Goal: Information Seeking & Learning: Learn about a topic

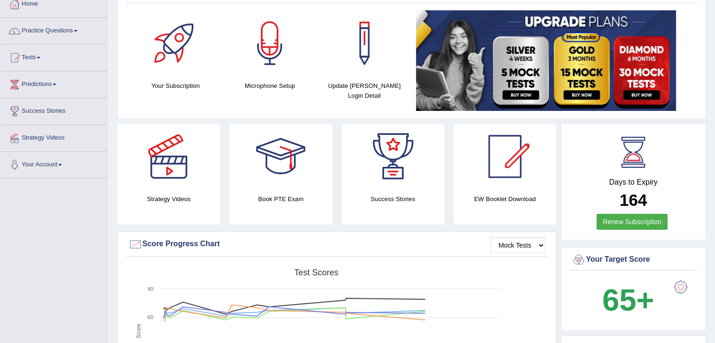
scroll to position [55, 0]
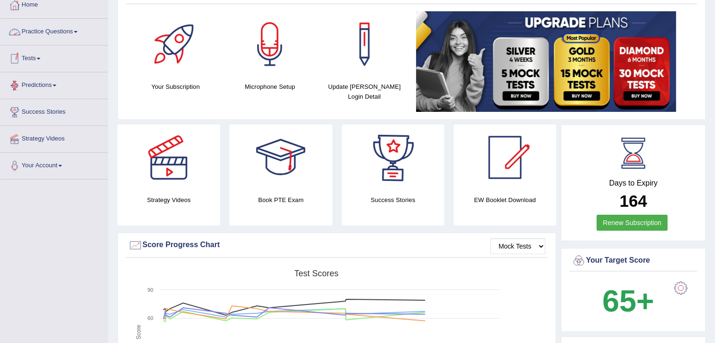
click at [70, 29] on link "Practice Questions" at bounding box center [53, 31] width 107 height 24
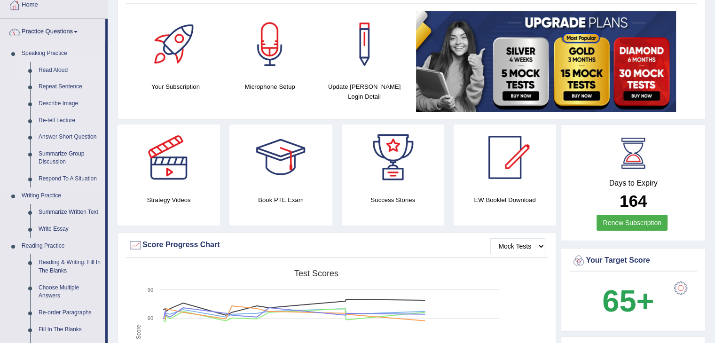
click at [58, 71] on link "Read Aloud" at bounding box center [69, 70] width 71 height 17
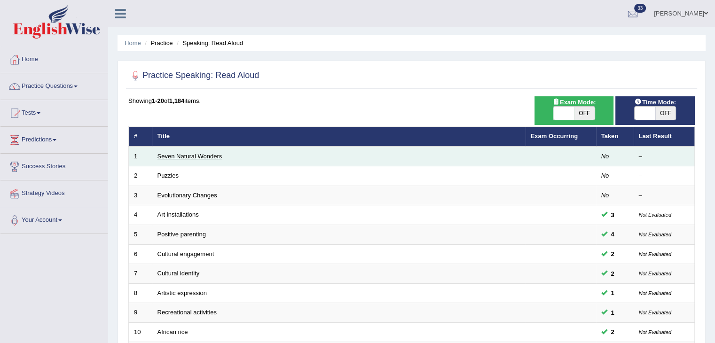
click at [194, 156] on link "Seven Natural Wonders" at bounding box center [189, 156] width 65 height 7
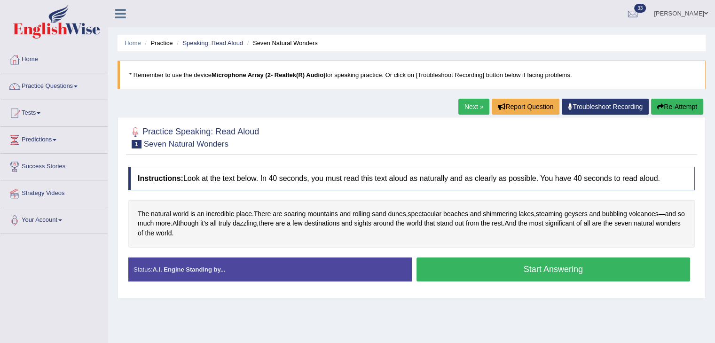
click at [527, 271] on button "Start Answering" at bounding box center [553, 270] width 274 height 24
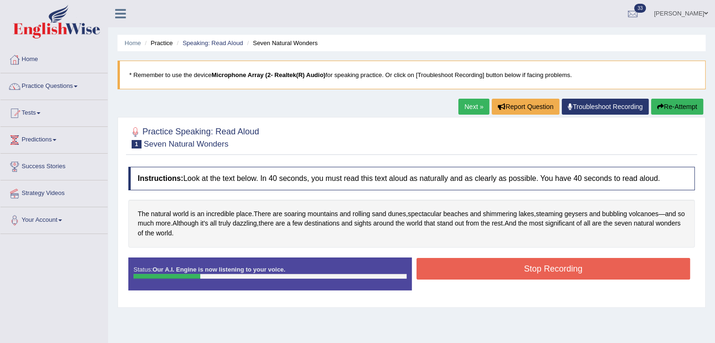
click at [659, 104] on icon "button" at bounding box center [660, 106] width 7 height 7
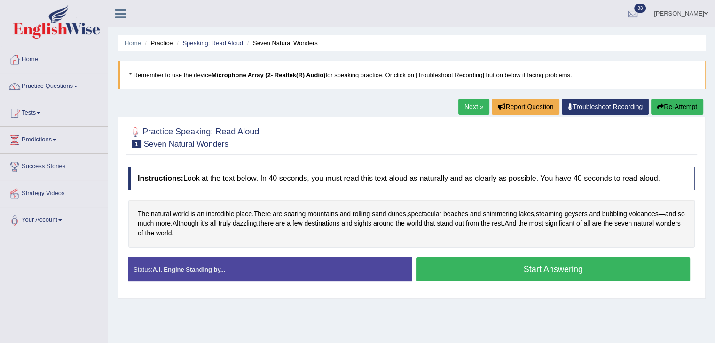
drag, startPoint x: 0, startPoint y: 0, endPoint x: 438, endPoint y: 314, distance: 539.3
click at [438, 314] on div "Home Practice Speaking: Read Aloud Seven Natural Wonders * Remember to use the …" at bounding box center [411, 235] width 607 height 470
click at [455, 265] on button "Start Answering" at bounding box center [553, 270] width 274 height 24
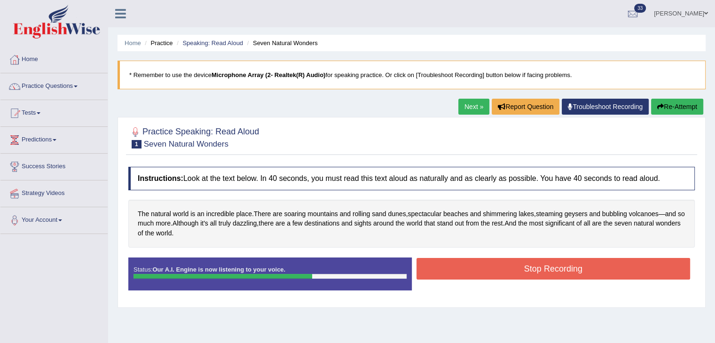
click at [458, 264] on button "Stop Recording" at bounding box center [553, 269] width 274 height 22
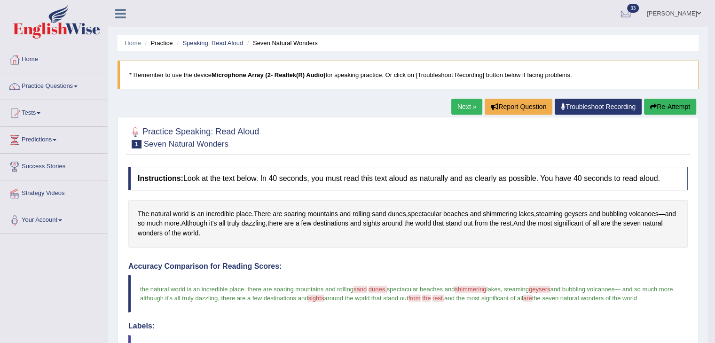
click at [466, 105] on link "Next »" at bounding box center [466, 107] width 31 height 16
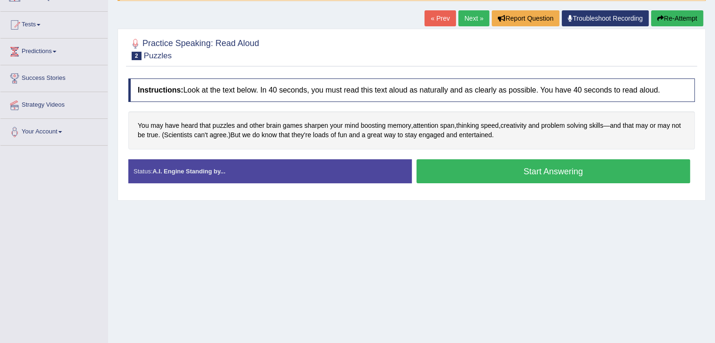
click at [454, 177] on button "Start Answering" at bounding box center [553, 171] width 274 height 24
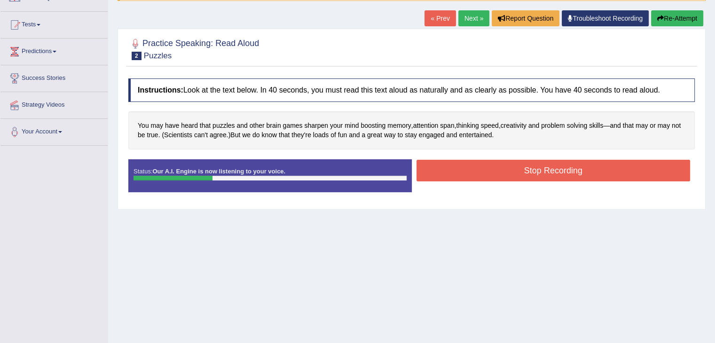
click at [659, 20] on icon "button" at bounding box center [660, 18] width 7 height 7
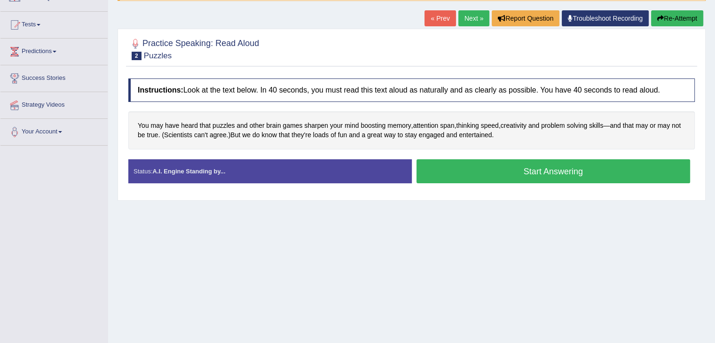
click at [428, 173] on button "Start Answering" at bounding box center [553, 171] width 274 height 24
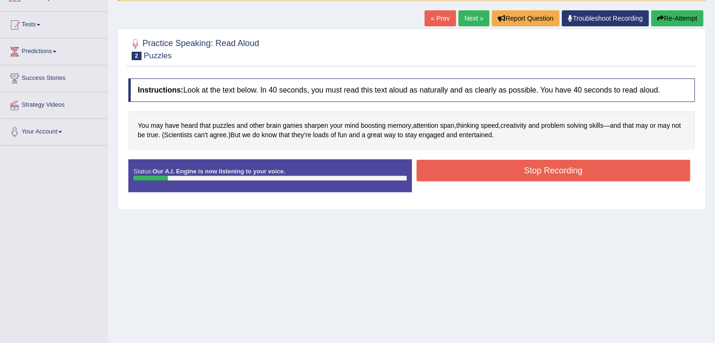
click at [681, 17] on button "Re-Attempt" at bounding box center [677, 18] width 52 height 16
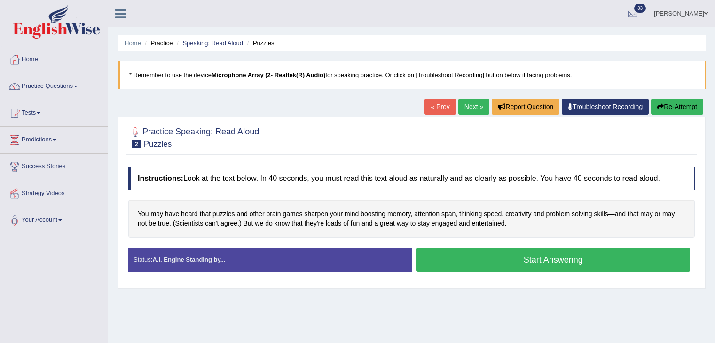
scroll to position [94, 0]
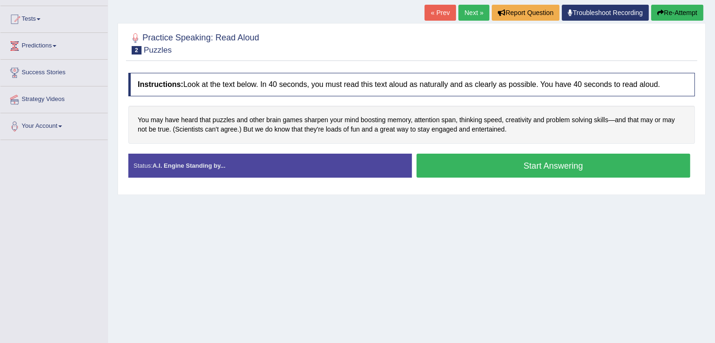
click at [482, 169] on button "Start Answering" at bounding box center [553, 166] width 274 height 24
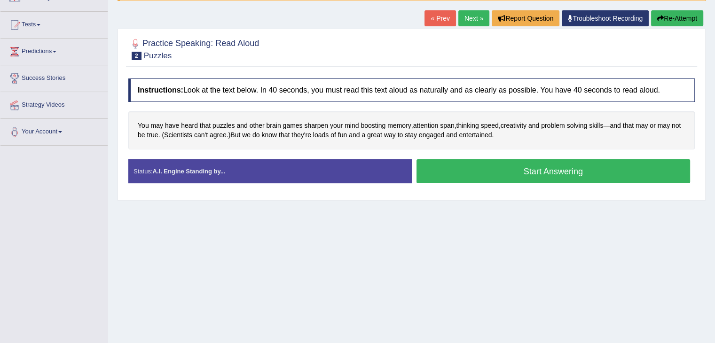
click at [489, 175] on button "Start Answering" at bounding box center [553, 171] width 274 height 24
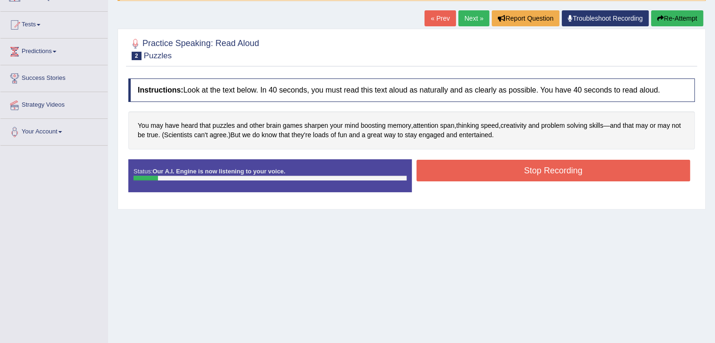
click at [681, 11] on button "Re-Attempt" at bounding box center [677, 18] width 52 height 16
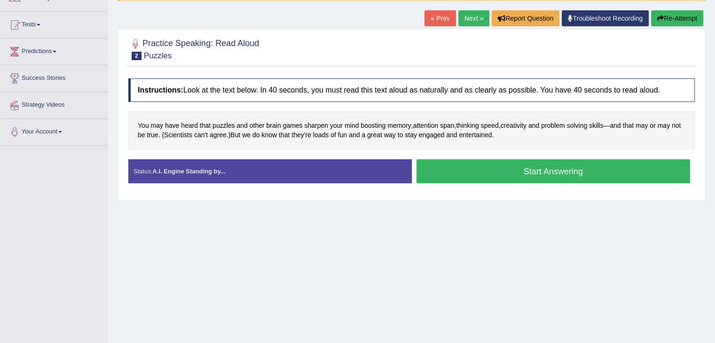
click at [560, 174] on button "Start Answering" at bounding box center [553, 171] width 274 height 24
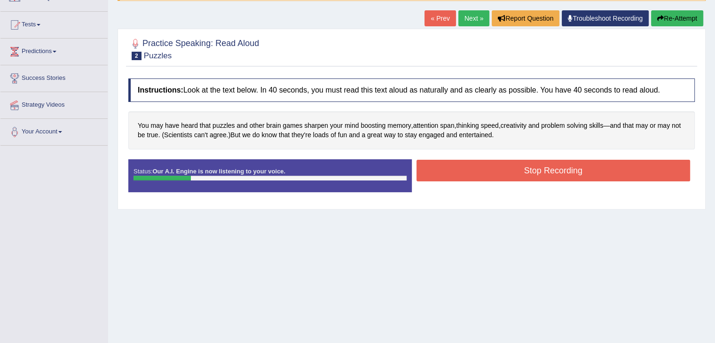
click at [685, 16] on button "Re-Attempt" at bounding box center [677, 18] width 52 height 16
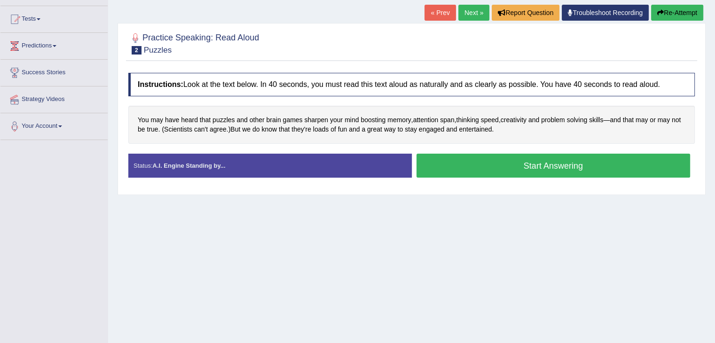
scroll to position [88, 0]
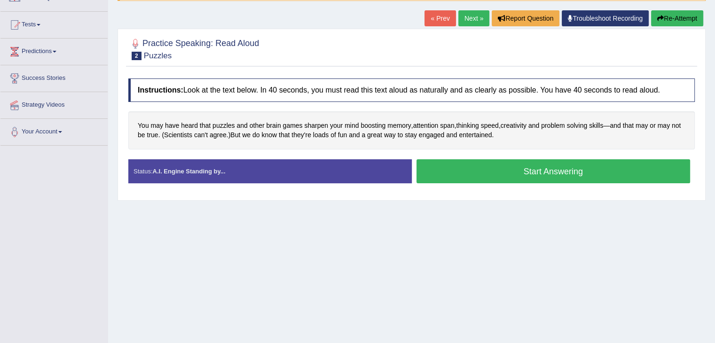
click at [508, 178] on button "Start Answering" at bounding box center [553, 171] width 274 height 24
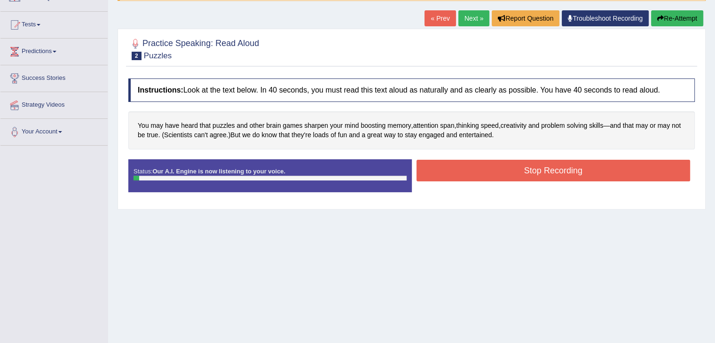
click at [665, 21] on button "Re-Attempt" at bounding box center [677, 18] width 52 height 16
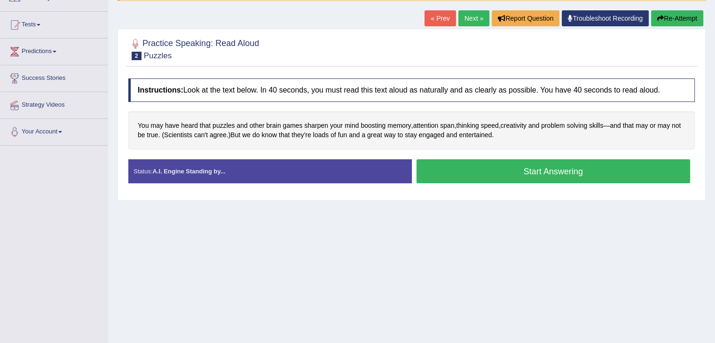
click at [485, 172] on button "Start Answering" at bounding box center [553, 171] width 274 height 24
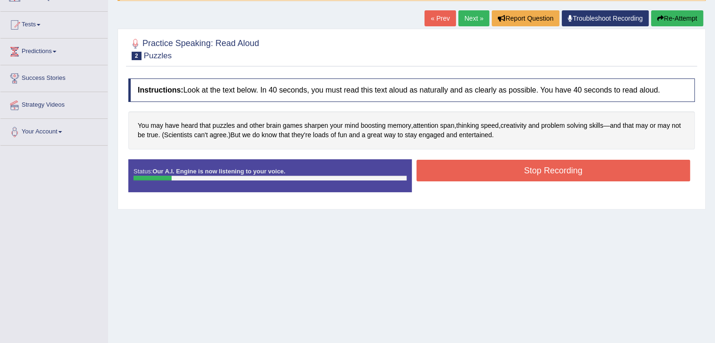
click at [686, 16] on button "Re-Attempt" at bounding box center [677, 18] width 52 height 16
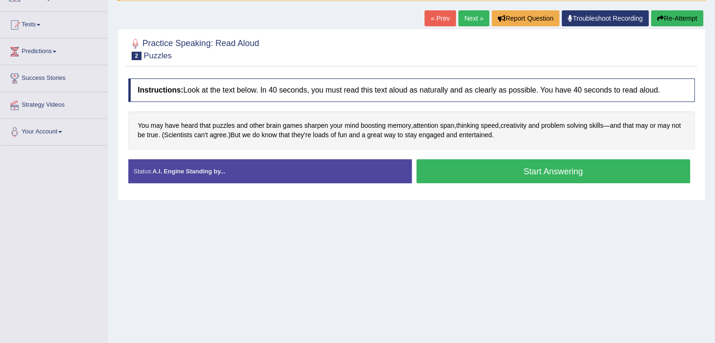
click at [528, 179] on button "Start Answering" at bounding box center [553, 171] width 274 height 24
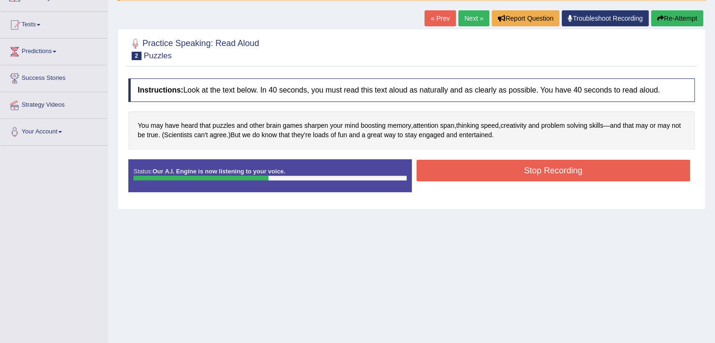
click at [530, 171] on button "Stop Recording" at bounding box center [553, 171] width 274 height 22
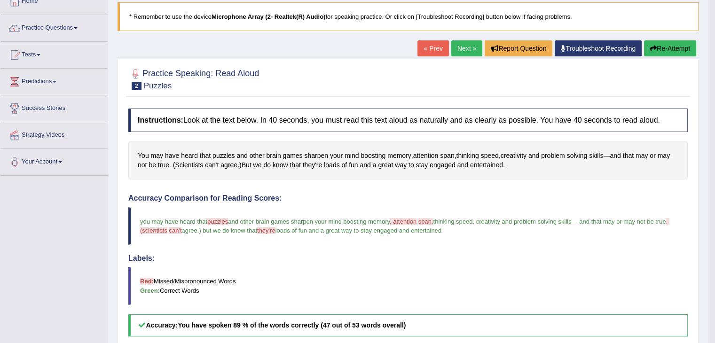
scroll to position [58, 0]
click at [467, 47] on link "Next »" at bounding box center [466, 48] width 31 height 16
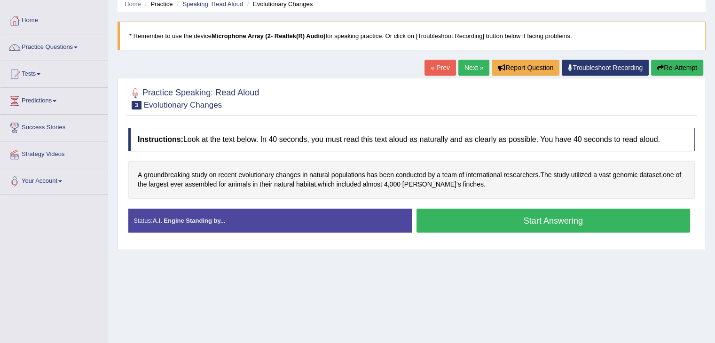
click at [442, 212] on button "Start Answering" at bounding box center [553, 221] width 274 height 24
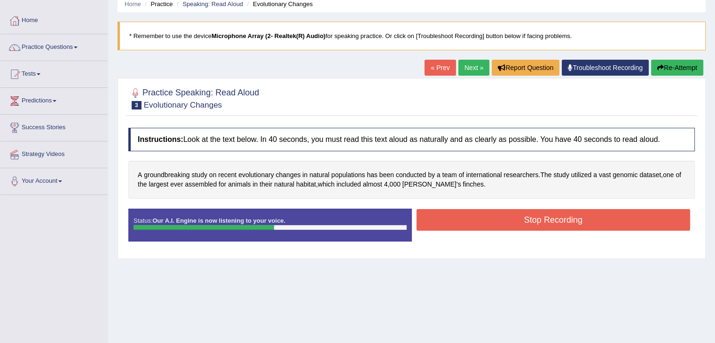
click at [442, 212] on button "Stop Recording" at bounding box center [553, 220] width 274 height 22
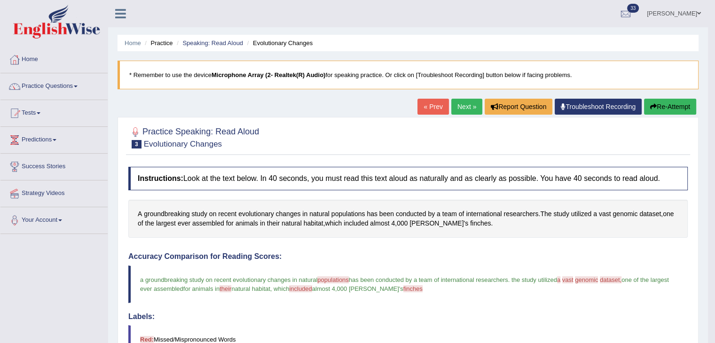
drag, startPoint x: 264, startPoint y: 62, endPoint x: 181, endPoint y: 50, distance: 83.6
click at [181, 50] on div "Home Practice Speaking: Read Aloud Evolutionary Changes * Remember to use the d…" at bounding box center [408, 295] width 600 height 591
click at [61, 89] on link "Practice Questions" at bounding box center [53, 85] width 107 height 24
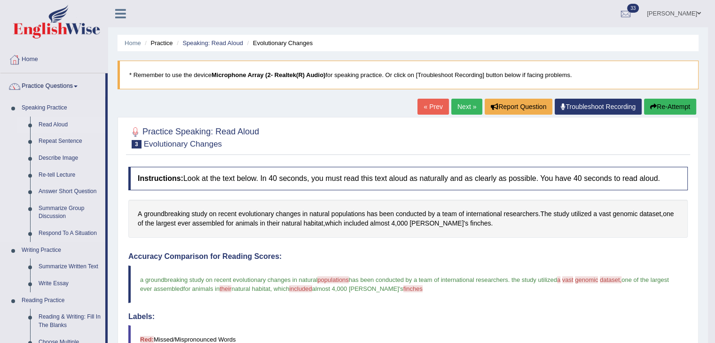
click at [53, 126] on link "Read Aloud" at bounding box center [69, 125] width 71 height 17
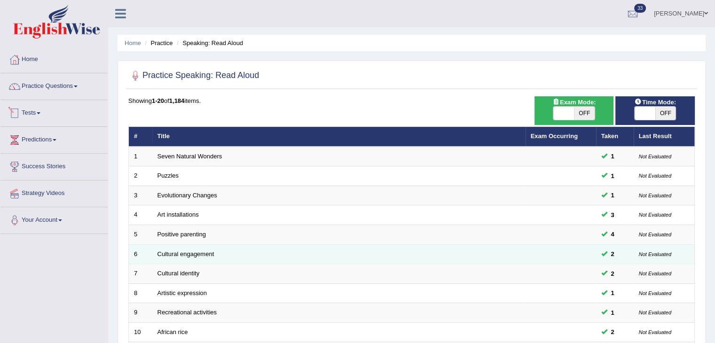
scroll to position [276, 0]
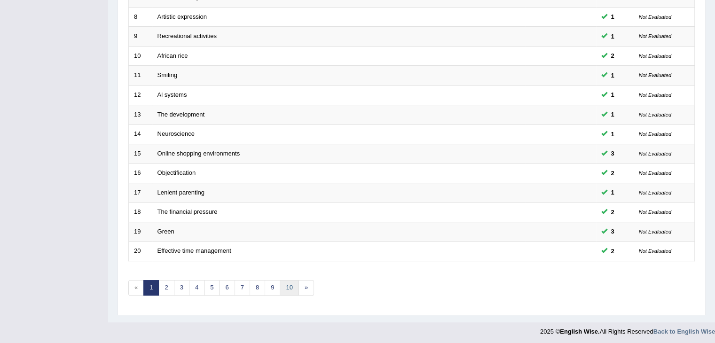
click at [288, 287] on link "10" at bounding box center [289, 288] width 19 height 16
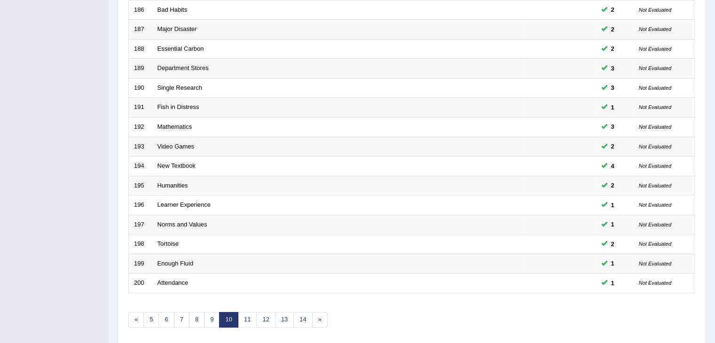
scroll to position [276, 0]
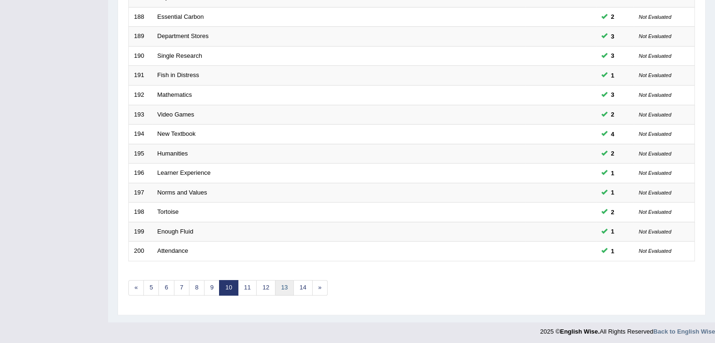
click at [283, 291] on link "13" at bounding box center [284, 288] width 19 height 16
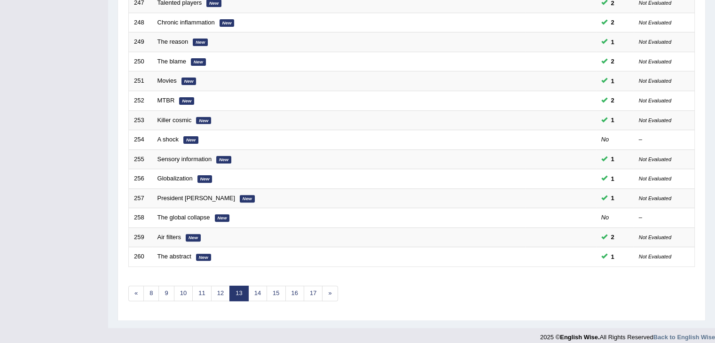
scroll to position [276, 0]
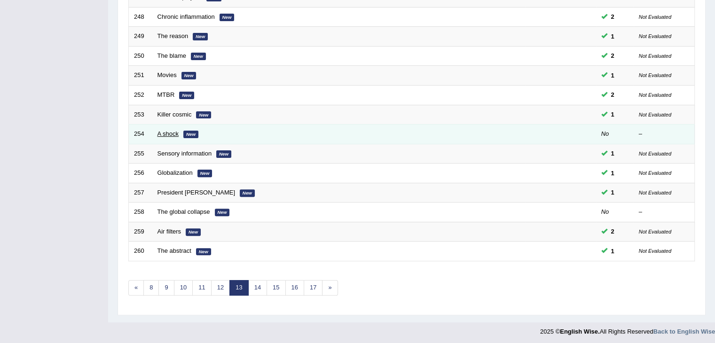
click at [166, 132] on link "A shock" at bounding box center [168, 133] width 22 height 7
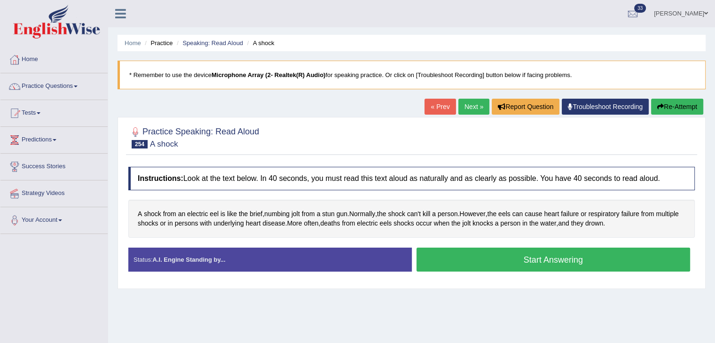
click at [464, 109] on link "Next »" at bounding box center [473, 107] width 31 height 16
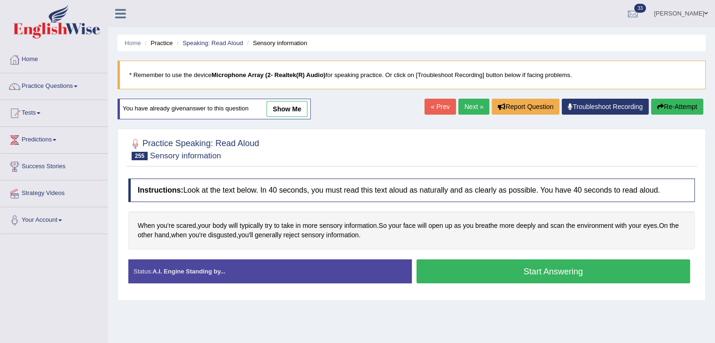
click at [470, 108] on link "Next »" at bounding box center [473, 107] width 31 height 16
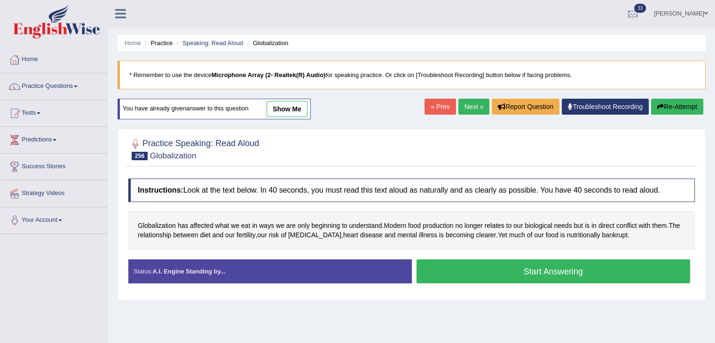
scroll to position [71, 0]
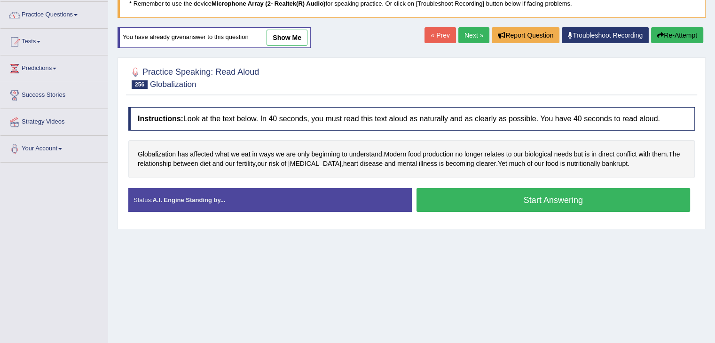
click at [466, 32] on link "Next »" at bounding box center [473, 35] width 31 height 16
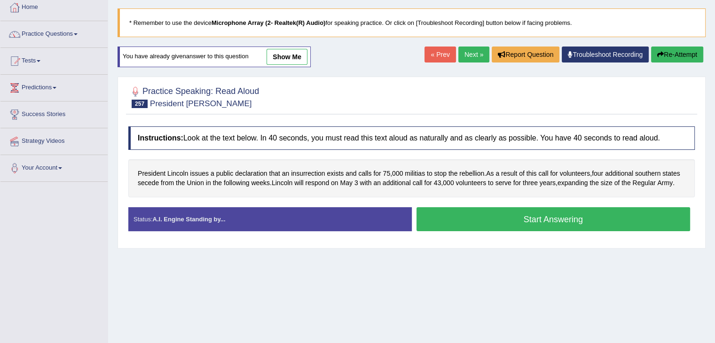
click at [478, 53] on link "Next »" at bounding box center [473, 55] width 31 height 16
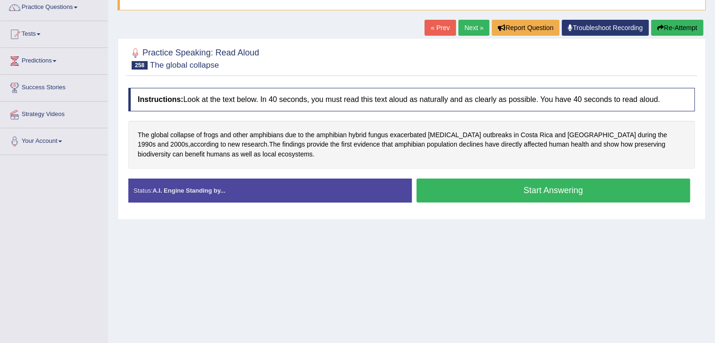
click at [466, 30] on link "Next »" at bounding box center [473, 28] width 31 height 16
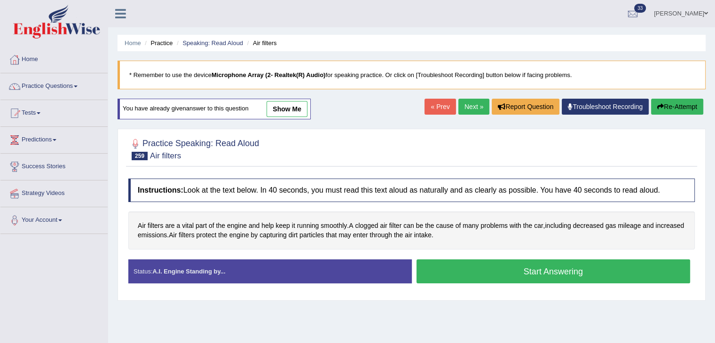
click at [481, 271] on button "Start Answering" at bounding box center [553, 271] width 274 height 24
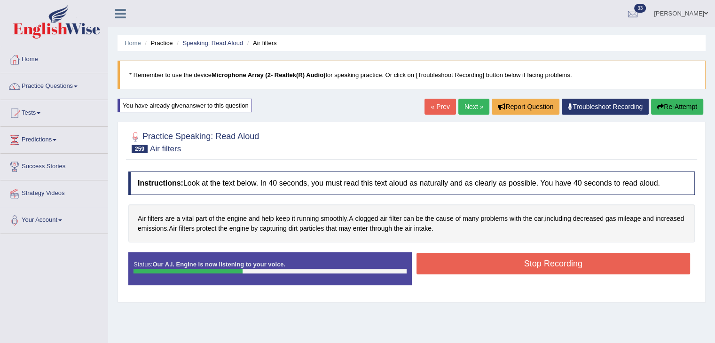
click at [470, 108] on link "Next »" at bounding box center [473, 107] width 31 height 16
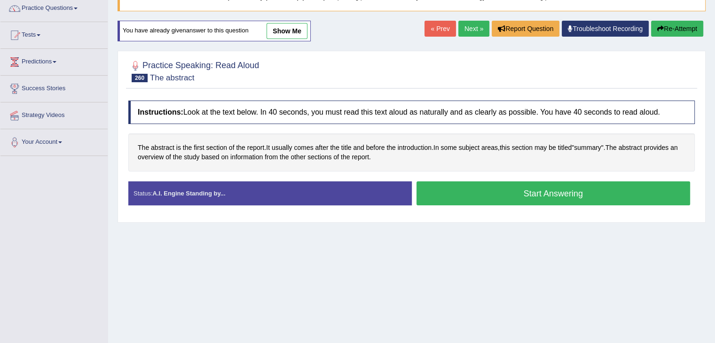
click at [474, 31] on link "Next »" at bounding box center [473, 29] width 31 height 16
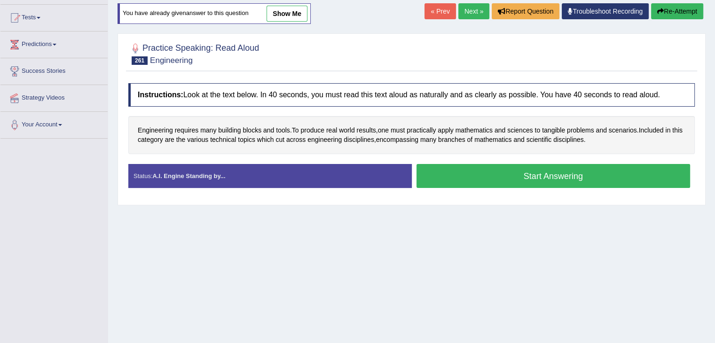
click at [460, 10] on link "Next »" at bounding box center [473, 11] width 31 height 16
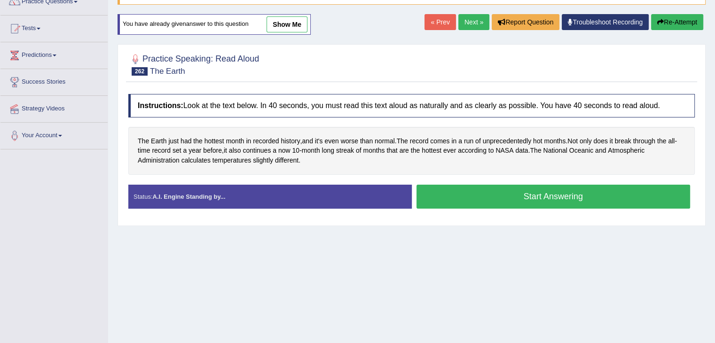
click at [475, 27] on link "Next »" at bounding box center [473, 22] width 31 height 16
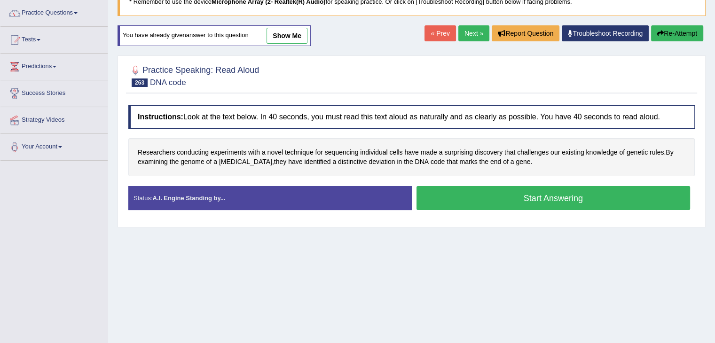
click at [468, 36] on link "Next »" at bounding box center [473, 33] width 31 height 16
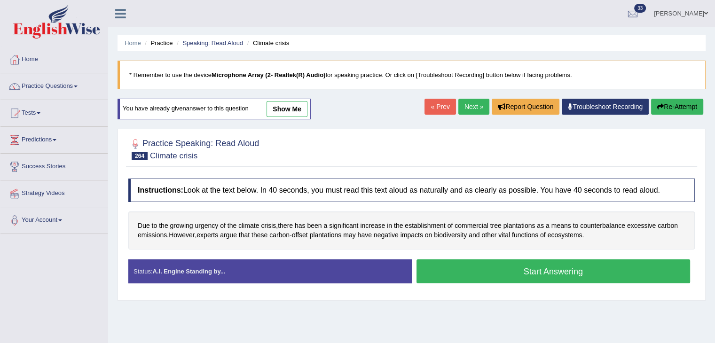
click at [466, 103] on link "Next »" at bounding box center [473, 107] width 31 height 16
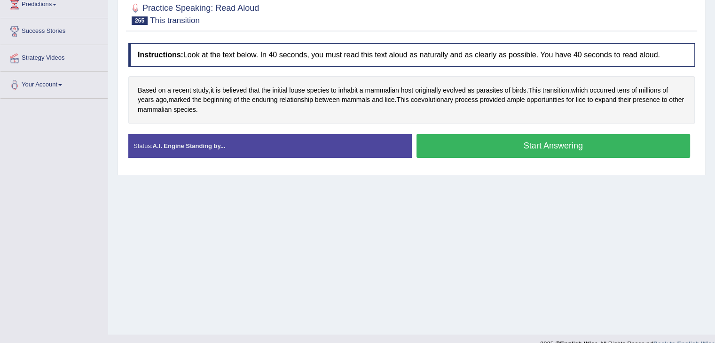
scroll to position [67, 0]
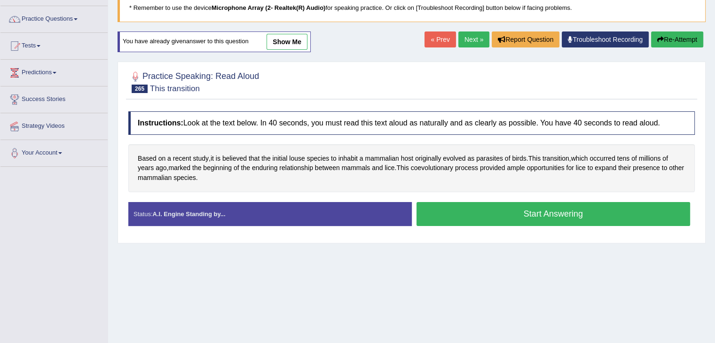
click at [470, 41] on link "Next »" at bounding box center [473, 39] width 31 height 16
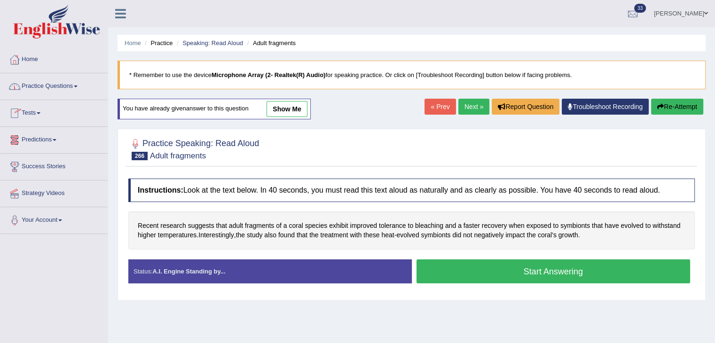
click at [71, 86] on link "Practice Questions" at bounding box center [53, 85] width 107 height 24
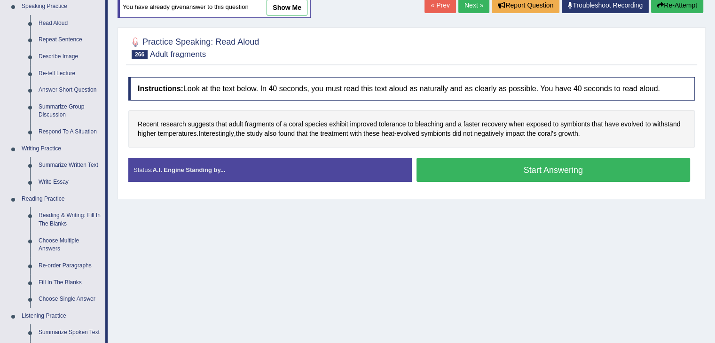
scroll to position [116, 0]
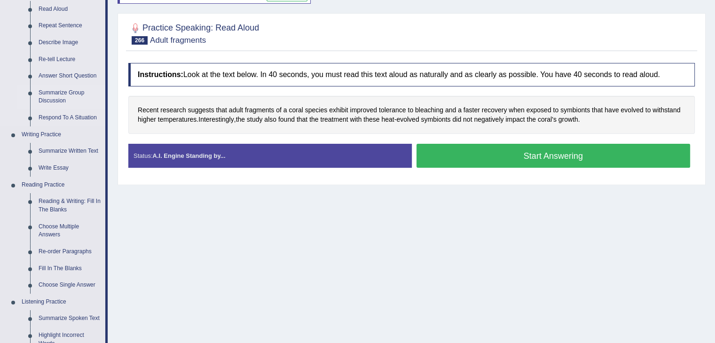
click at [64, 93] on link "Summarize Group Discussion" at bounding box center [69, 97] width 71 height 25
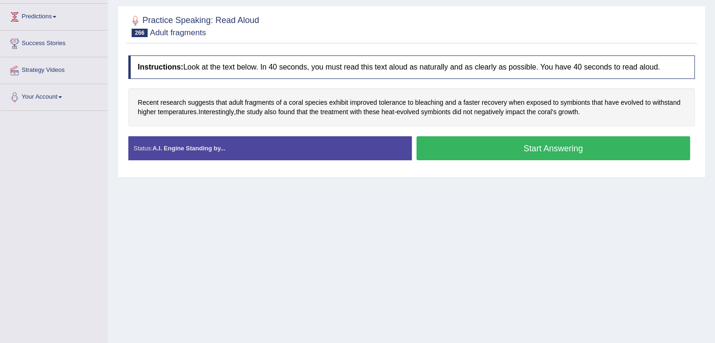
scroll to position [150, 0]
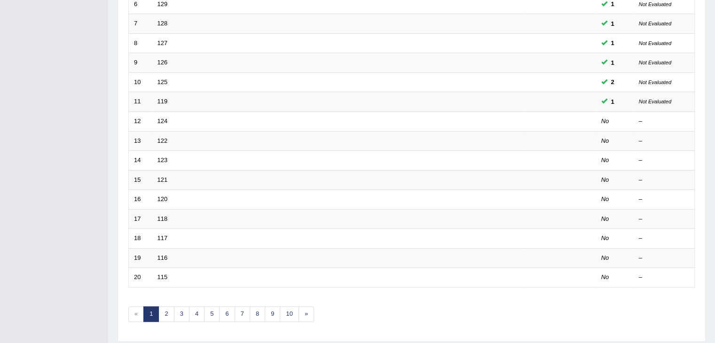
scroll to position [276, 0]
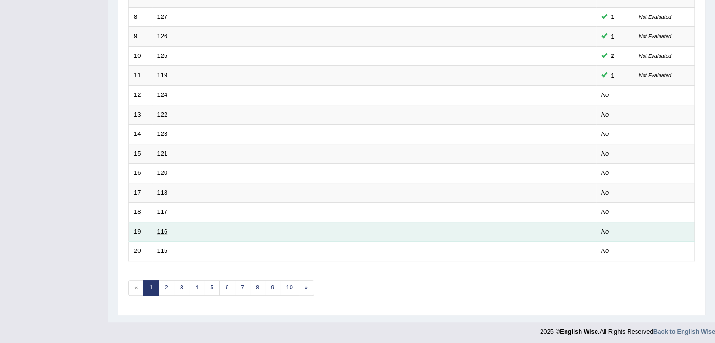
click at [162, 228] on link "116" at bounding box center [162, 231] width 10 height 7
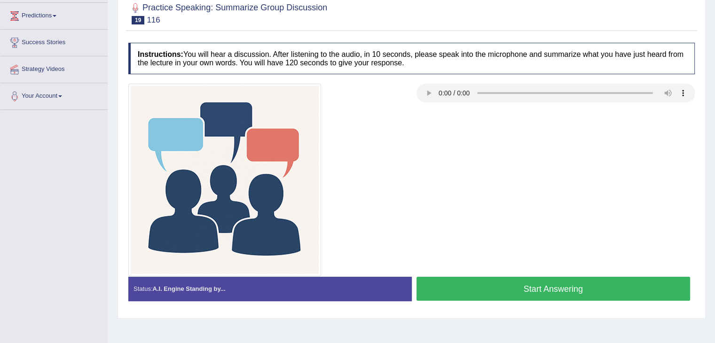
scroll to position [126, 0]
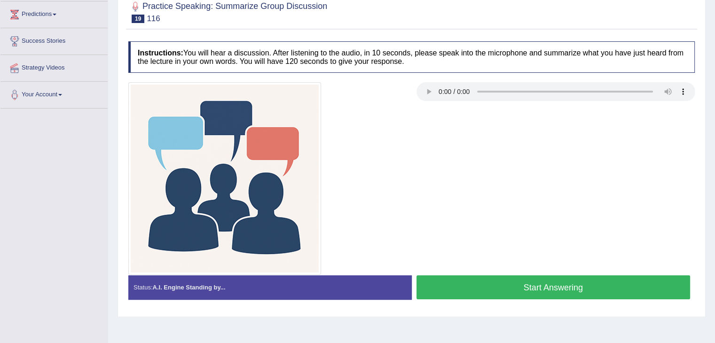
click at [436, 283] on button "Start Answering" at bounding box center [553, 287] width 274 height 24
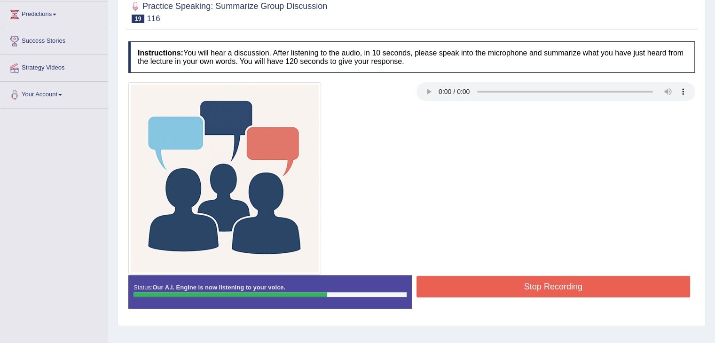
click at [436, 283] on button "Stop Recording" at bounding box center [553, 287] width 274 height 22
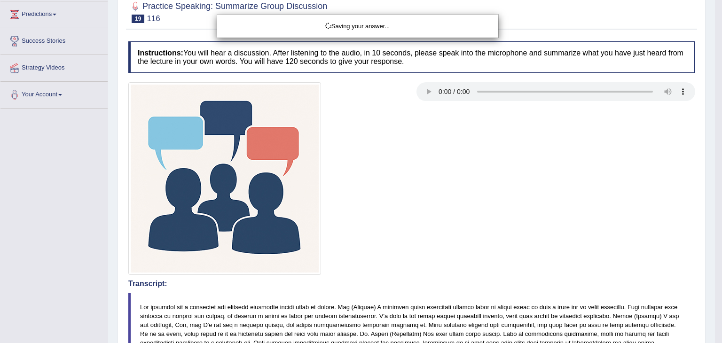
click at [360, 190] on div "Saving your answer..." at bounding box center [361, 171] width 722 height 343
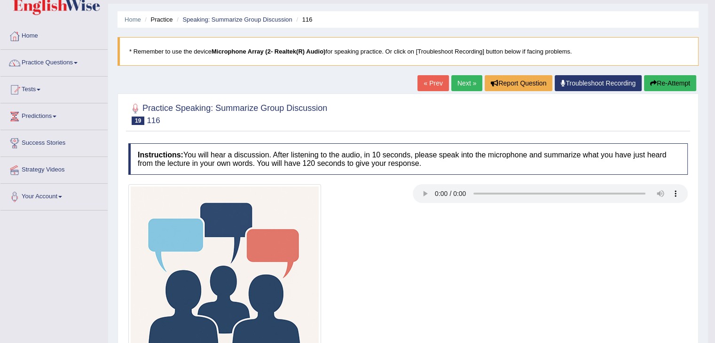
scroll to position [23, 0]
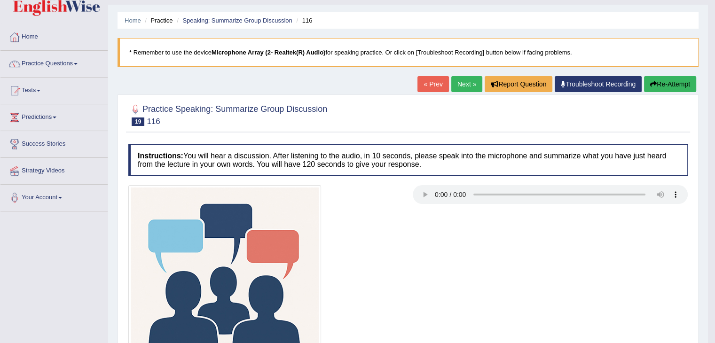
click at [459, 76] on link "Next »" at bounding box center [466, 84] width 31 height 16
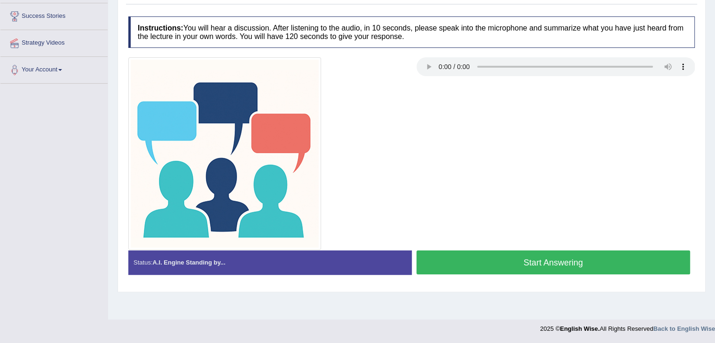
click at [522, 260] on button "Start Answering" at bounding box center [553, 263] width 274 height 24
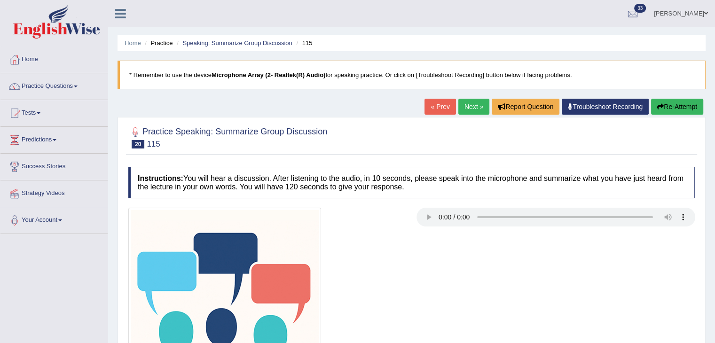
click at [667, 100] on button "Re-Attempt" at bounding box center [677, 107] width 52 height 16
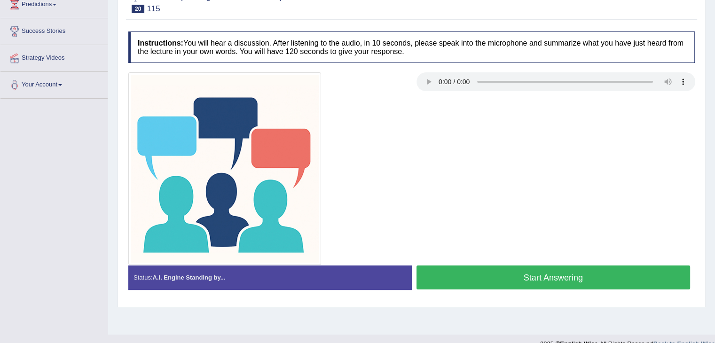
scroll to position [150, 0]
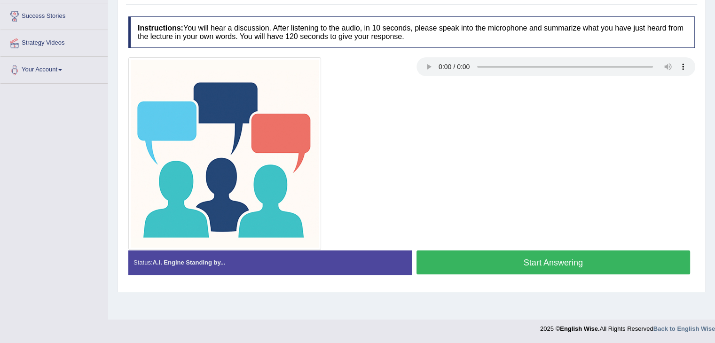
click at [448, 260] on button "Start Answering" at bounding box center [553, 263] width 274 height 24
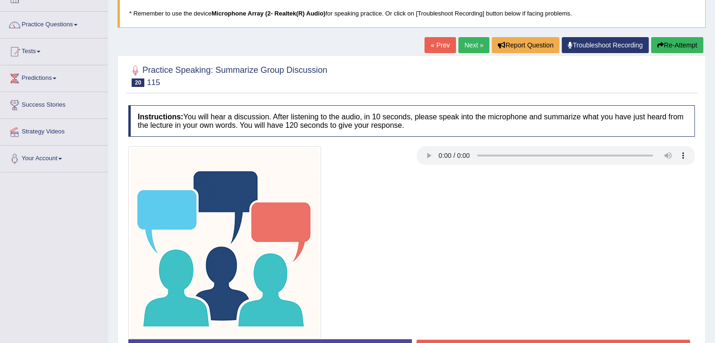
scroll to position [55, 0]
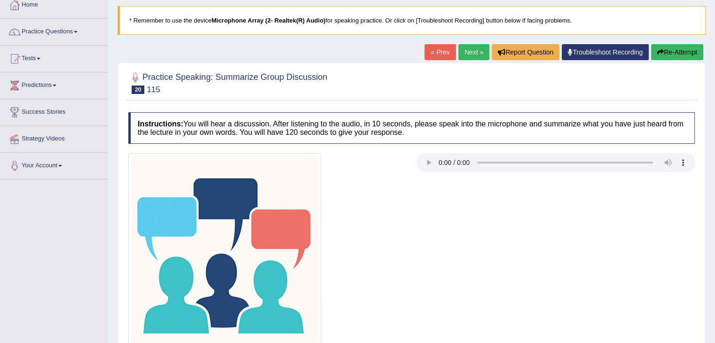
click at [660, 49] on icon "button" at bounding box center [660, 52] width 7 height 7
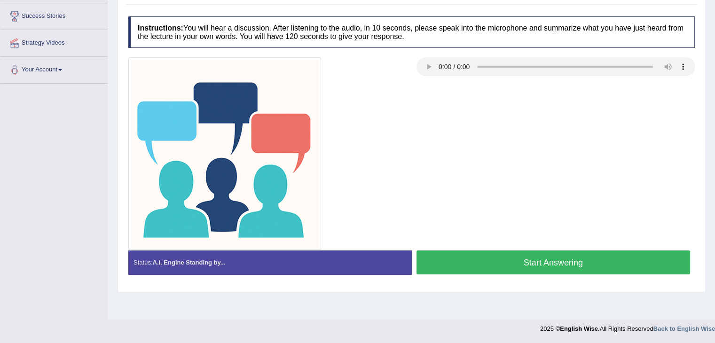
click at [438, 262] on button "Start Answering" at bounding box center [553, 263] width 274 height 24
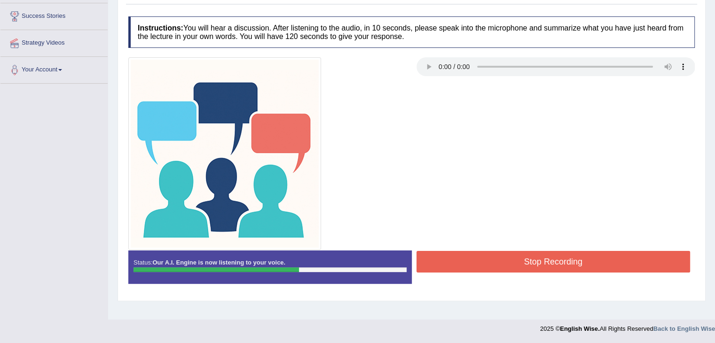
click at [438, 262] on button "Stop Recording" at bounding box center [553, 262] width 274 height 22
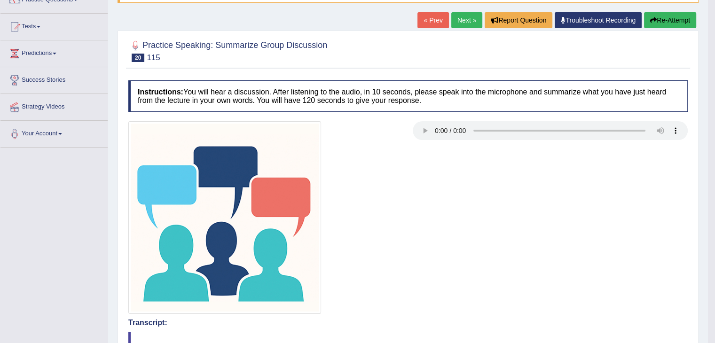
scroll to position [0, 0]
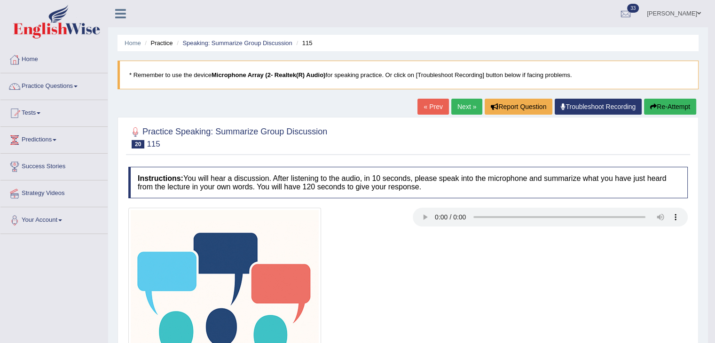
click at [459, 108] on link "Next »" at bounding box center [466, 107] width 31 height 16
